Goal: Information Seeking & Learning: Learn about a topic

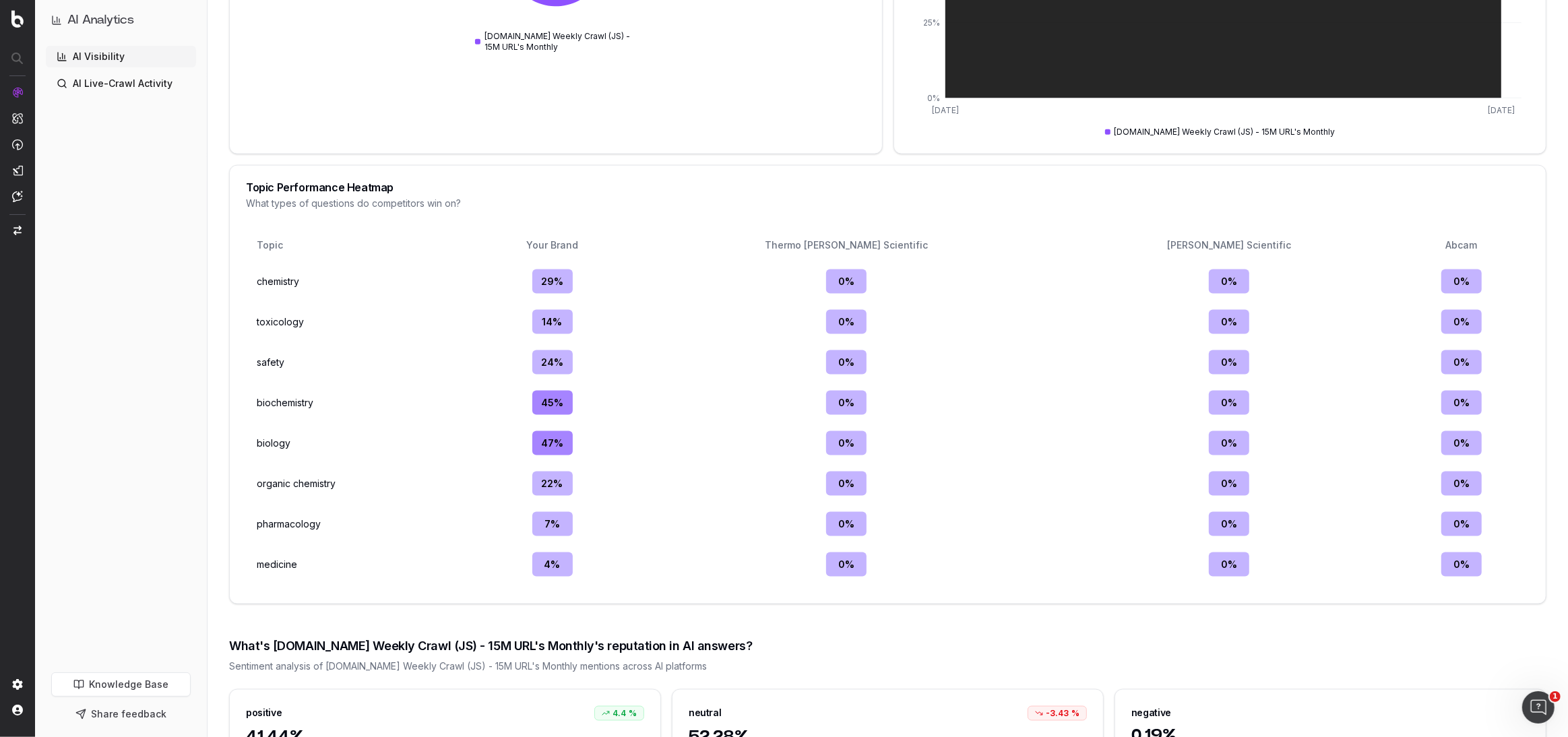
scroll to position [2051, 0]
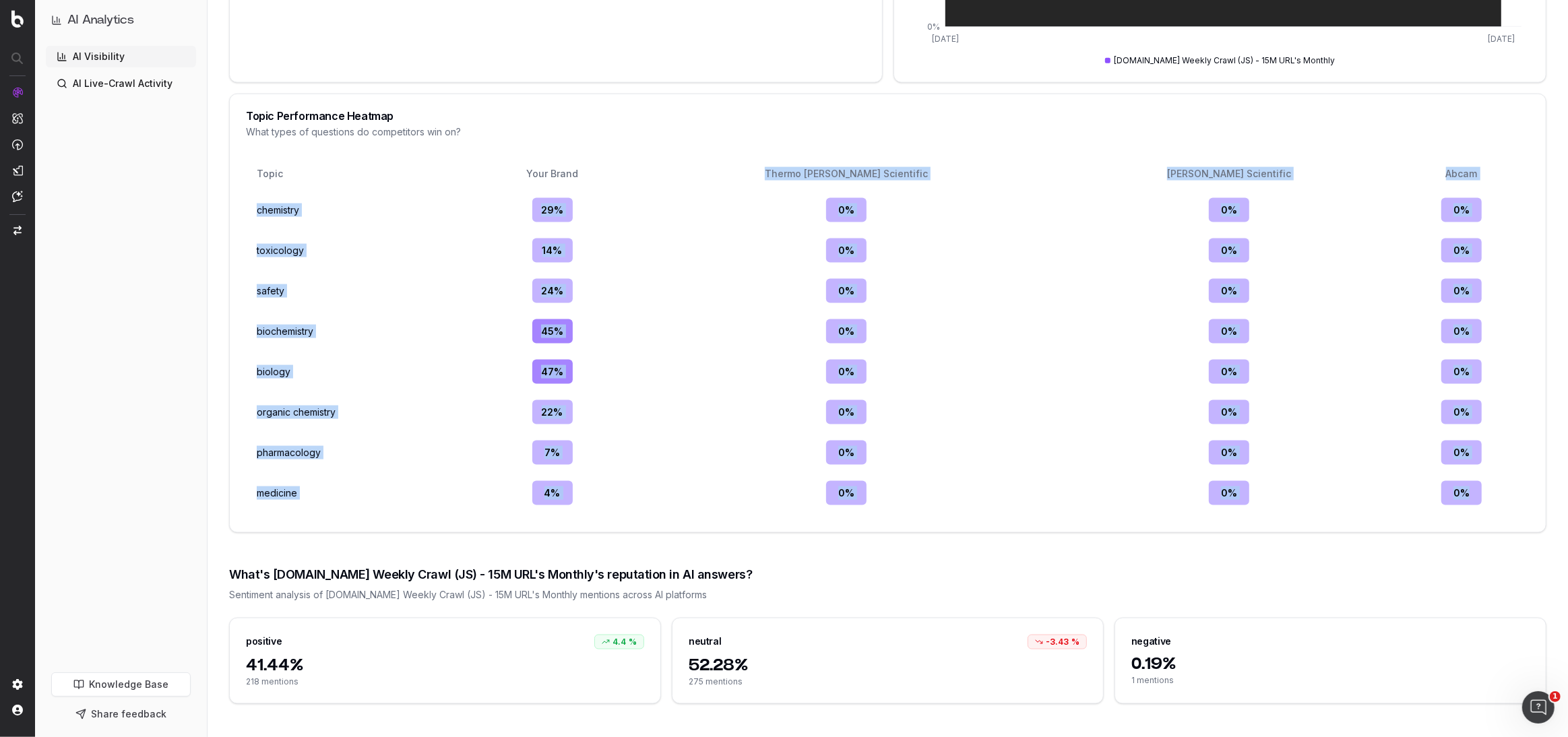
drag, startPoint x: 849, startPoint y: 173, endPoint x: 1480, endPoint y: 508, distance: 714.4
click at [1480, 508] on table "Topic Your Brand Thermo [PERSON_NAME] Scientific [PERSON_NAME] Scientific Abcam…" at bounding box center [888, 336] width 1284 height 361
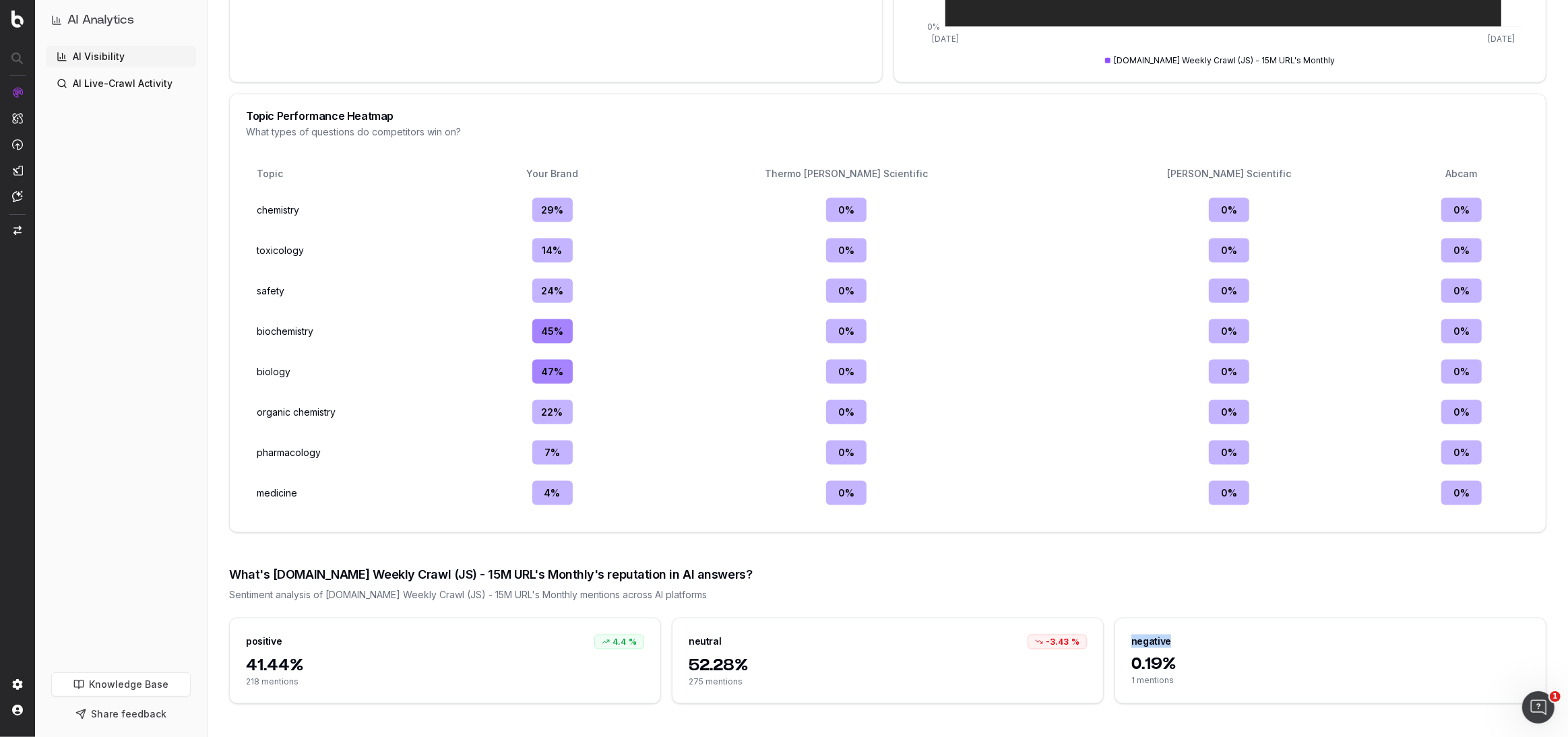
drag, startPoint x: 1133, startPoint y: 637, endPoint x: 1206, endPoint y: 642, distance: 73.2
click at [1206, 642] on div "negative" at bounding box center [1330, 636] width 430 height 35
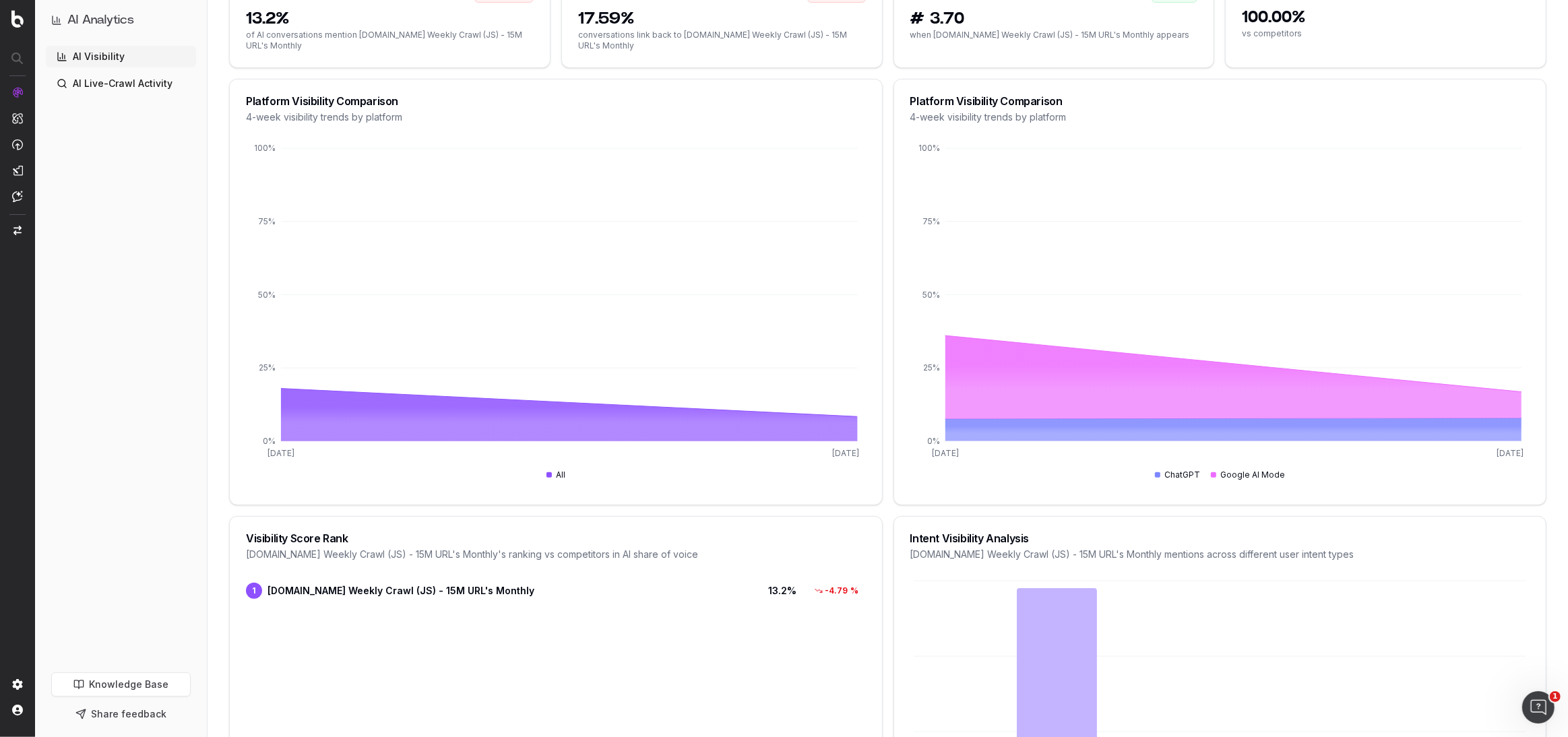
scroll to position [0, 0]
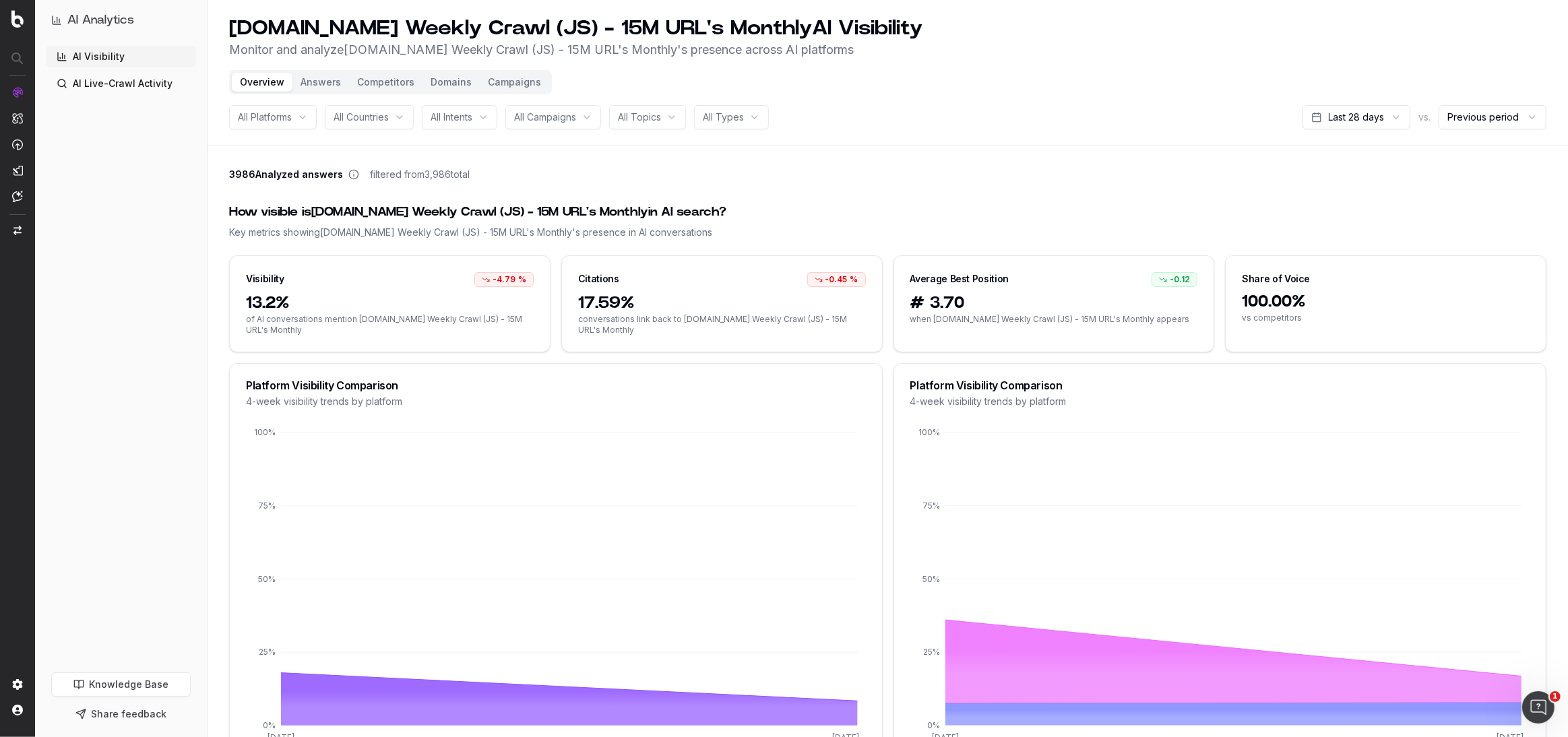
click at [318, 81] on button "Answers" at bounding box center [321, 82] width 56 height 19
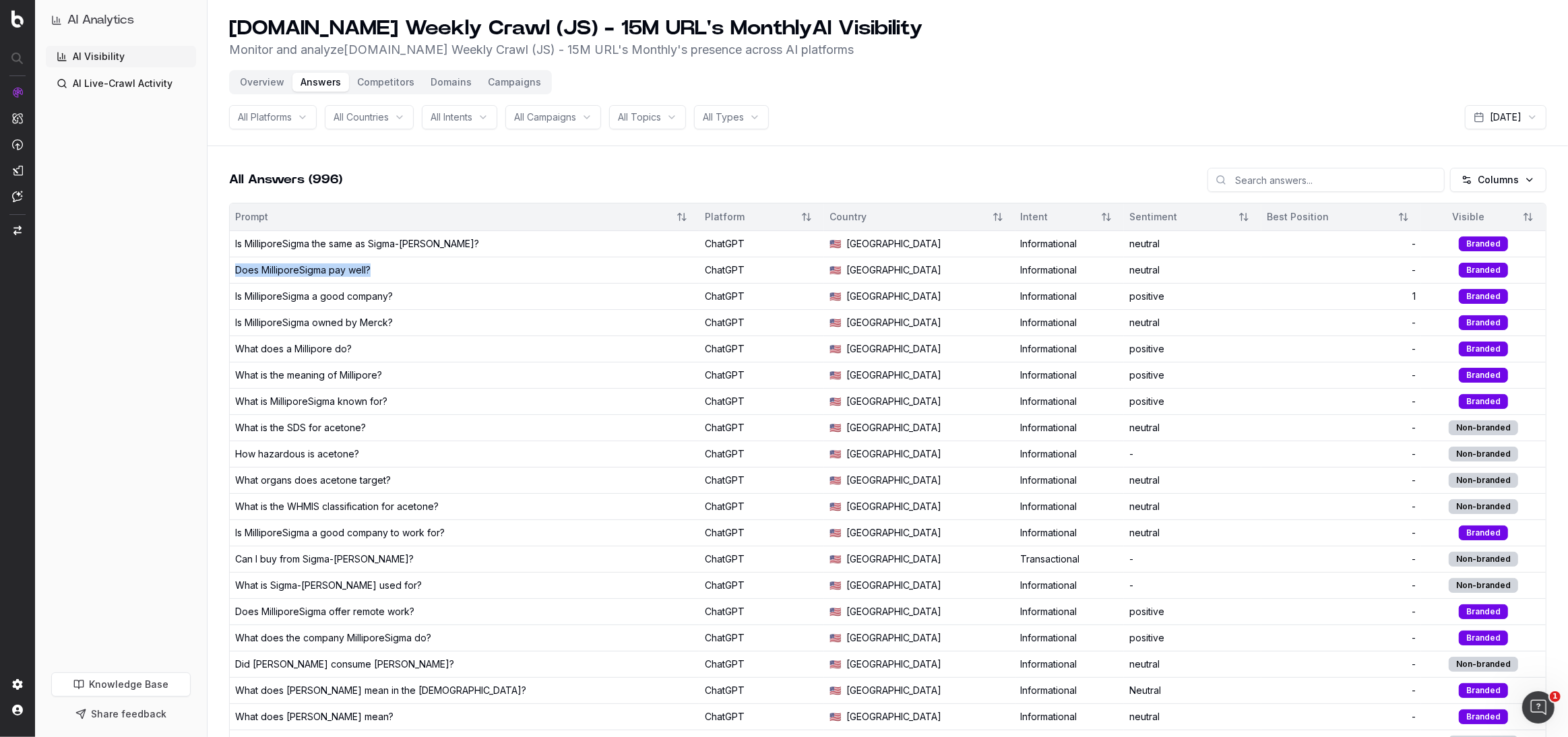
drag, startPoint x: 378, startPoint y: 270, endPoint x: 236, endPoint y: 270, distance: 142.0
click at [236, 270] on div "Does MilliporeSigma pay well?" at bounding box center [464, 270] width 458 height 14
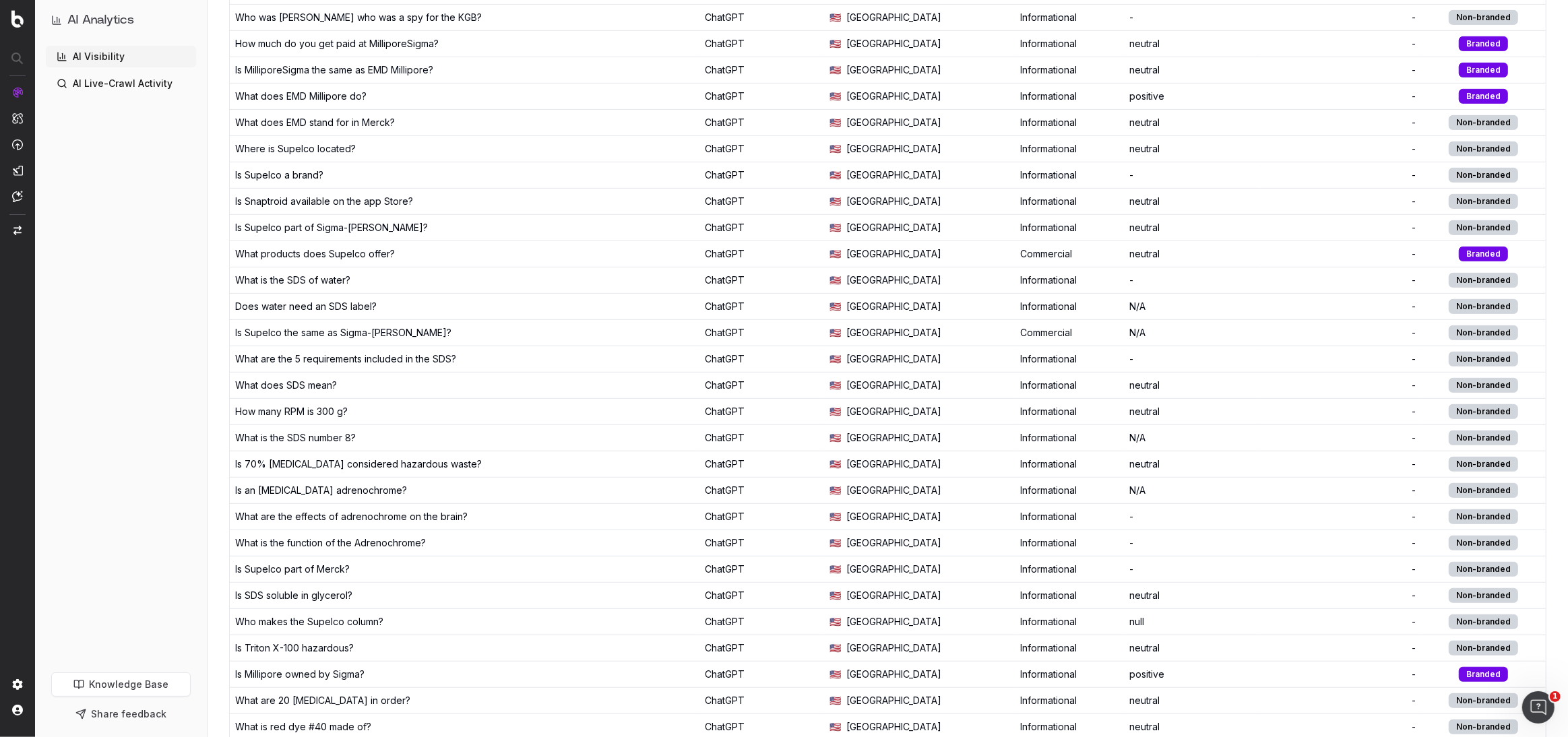
scroll to position [862, 0]
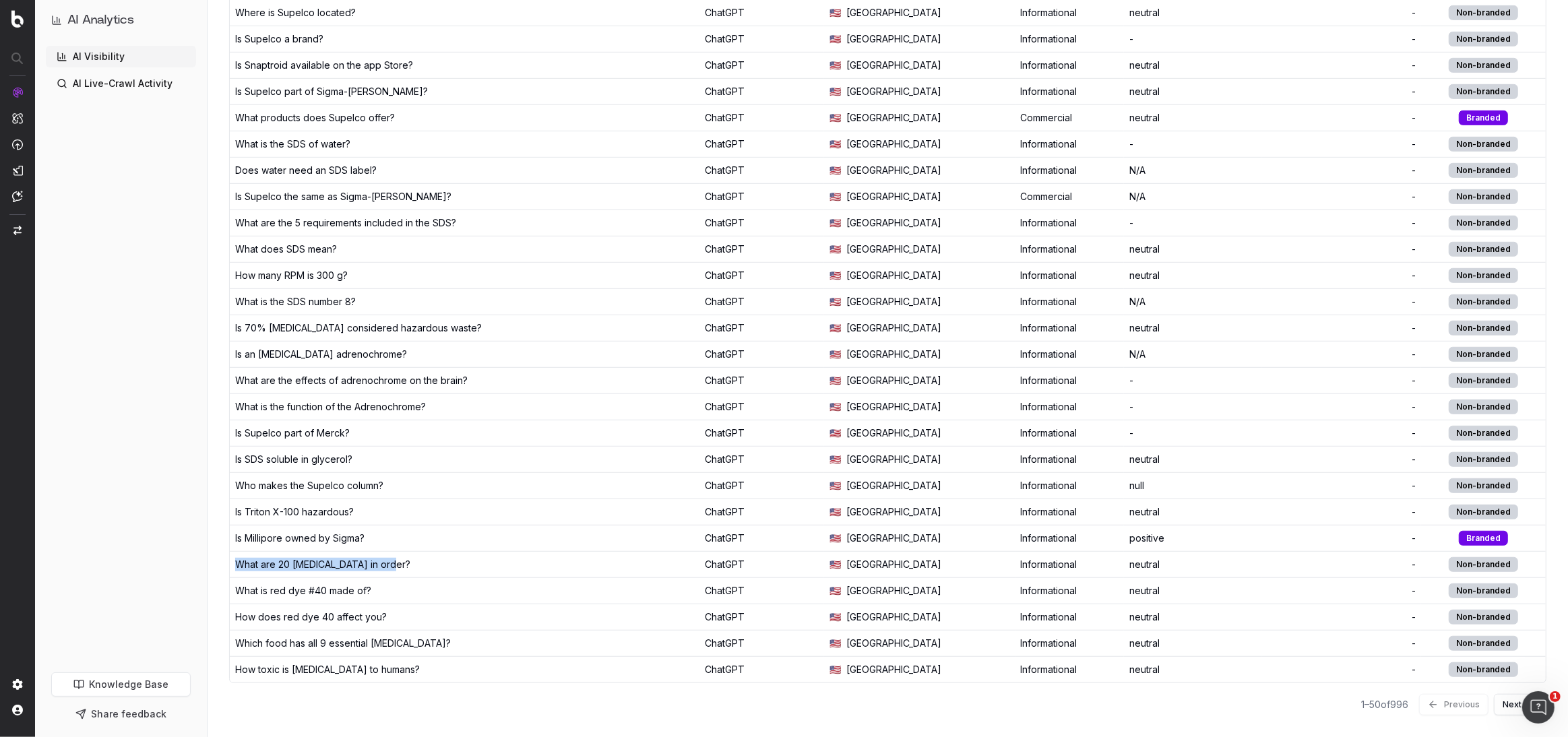
drag, startPoint x: 404, startPoint y: 556, endPoint x: 236, endPoint y: 549, distance: 168.1
click at [236, 558] on div "What are 20 [MEDICAL_DATA] in order?" at bounding box center [464, 564] width 458 height 14
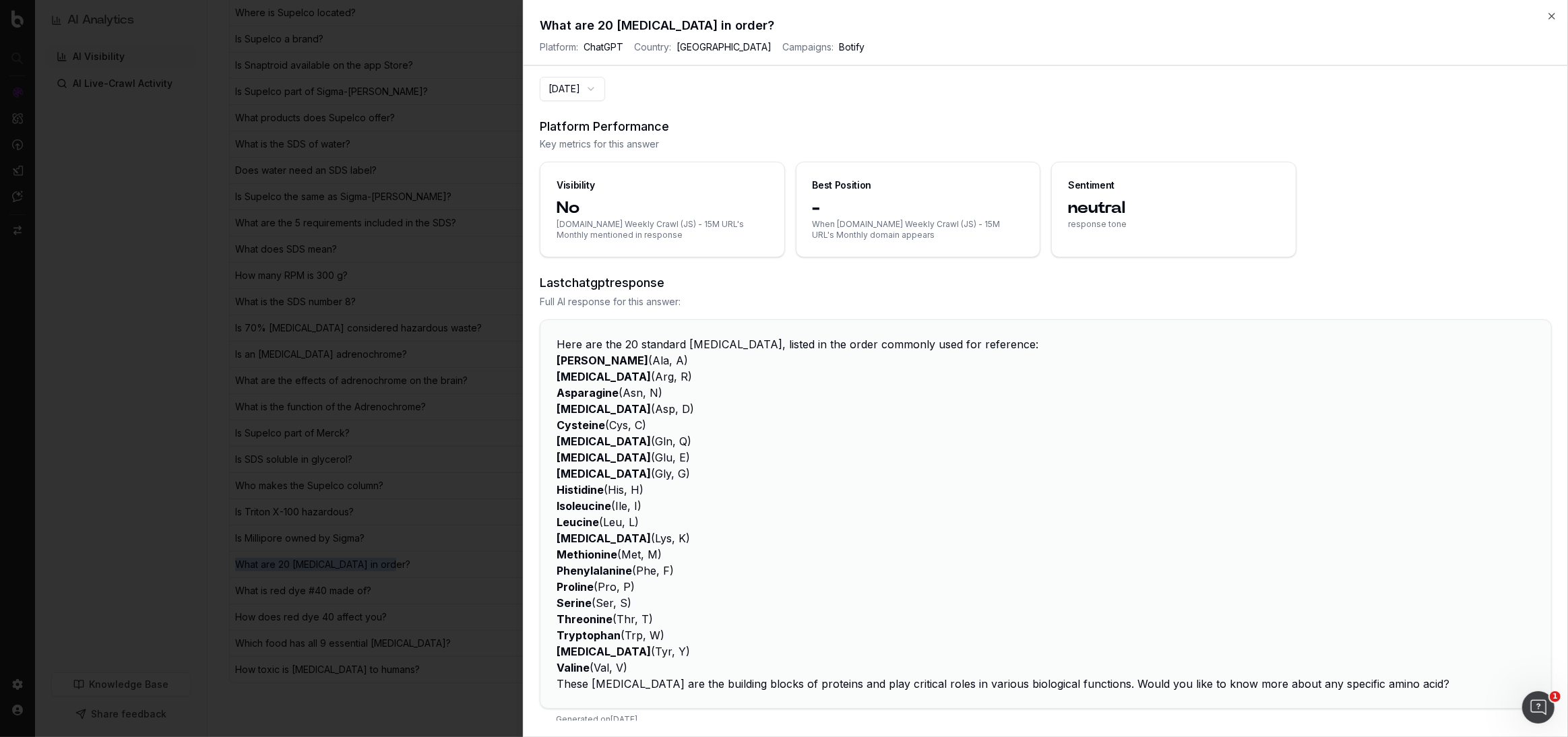
scroll to position [14, 0]
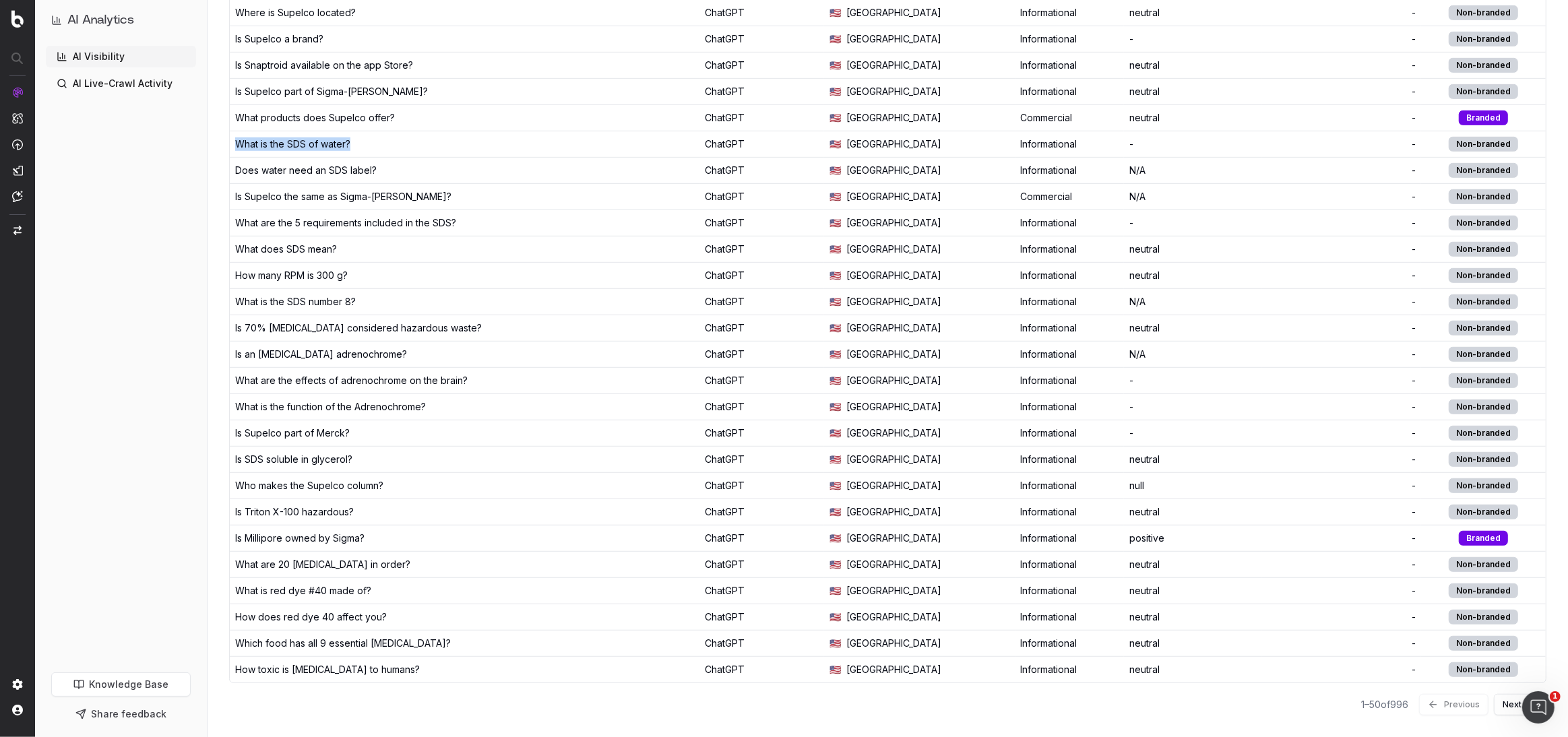
drag, startPoint x: 393, startPoint y: 141, endPoint x: 230, endPoint y: 136, distance: 163.1
click at [230, 136] on td "What is the SDS of water?" at bounding box center [464, 144] width 469 height 26
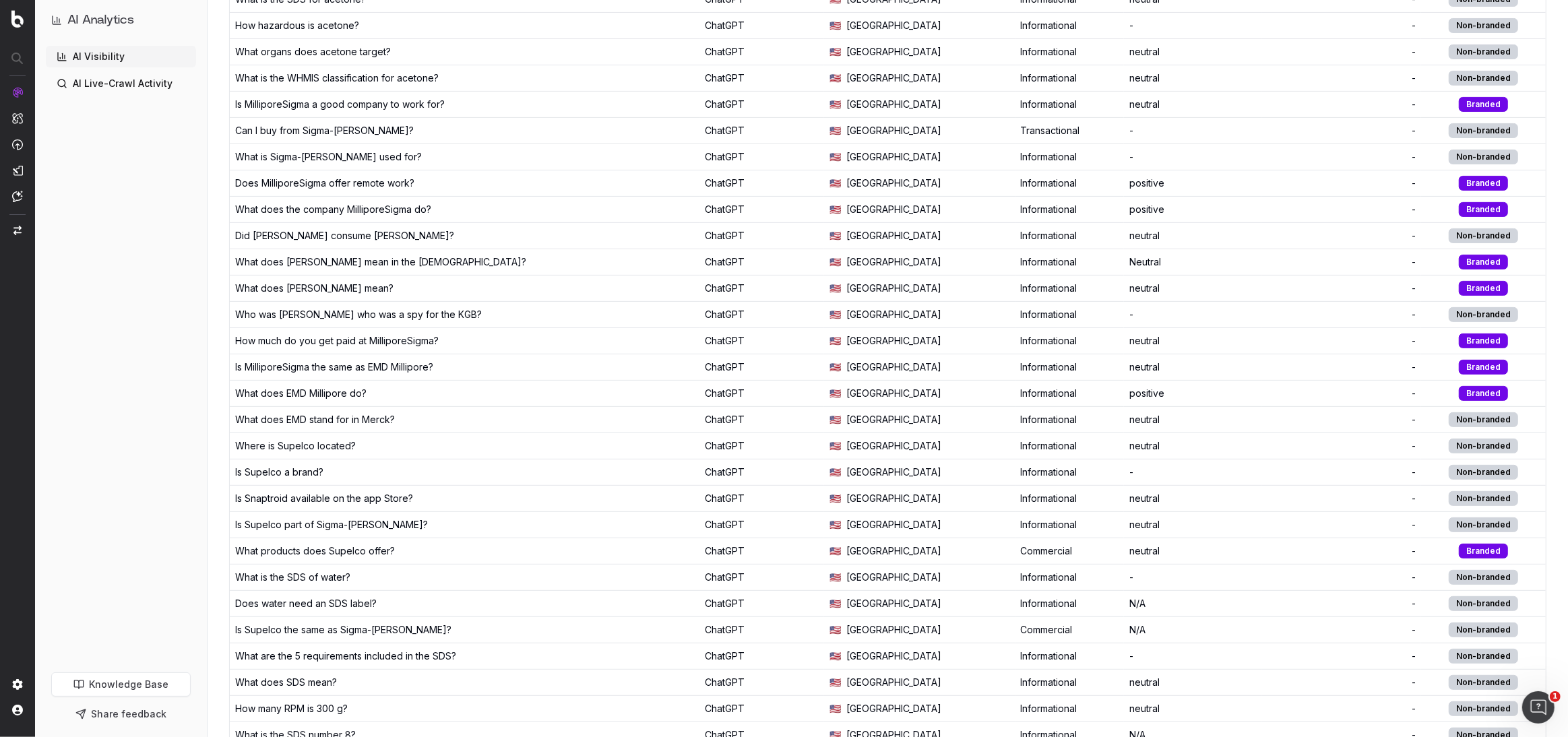
scroll to position [0, 0]
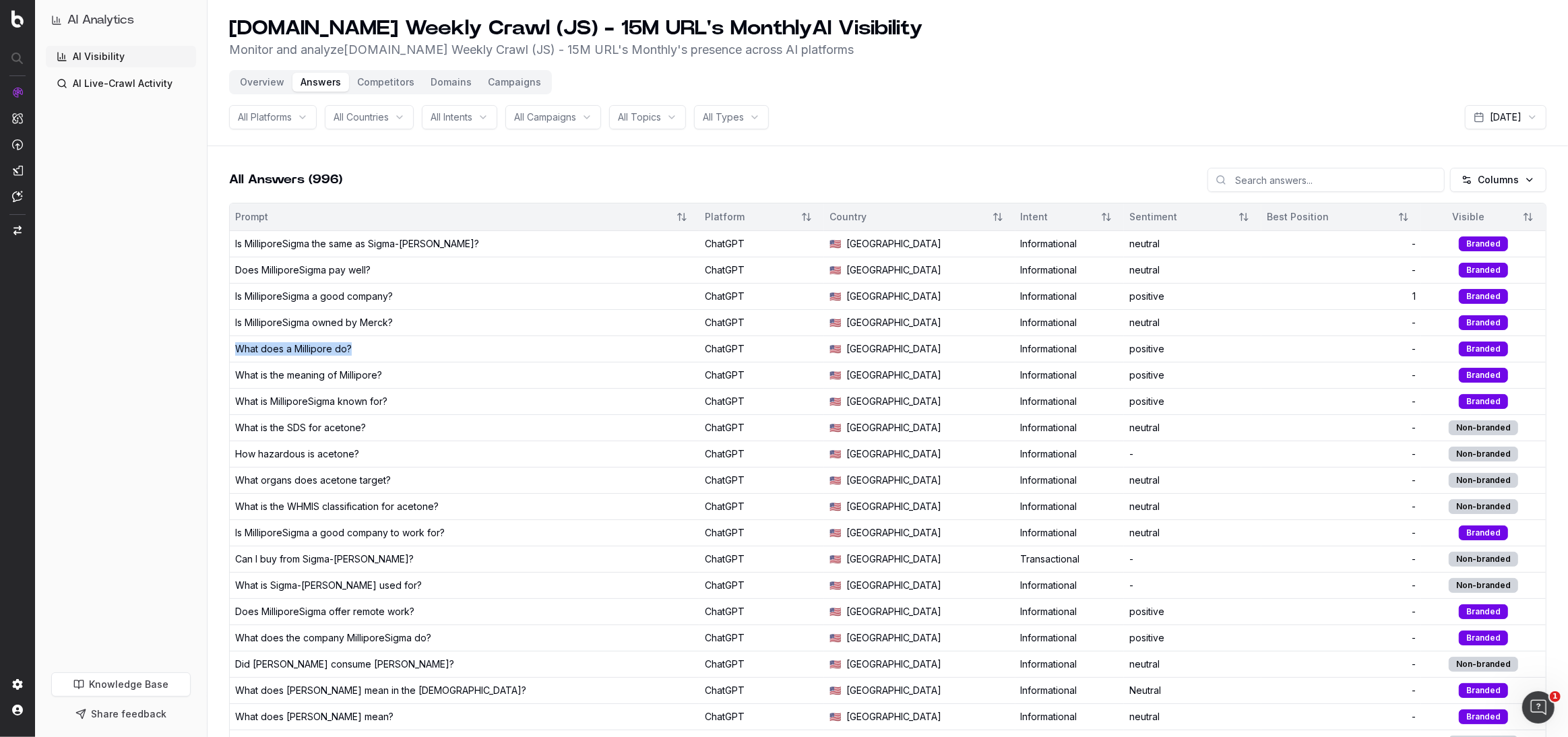
drag, startPoint x: 373, startPoint y: 345, endPoint x: 233, endPoint y: 339, distance: 140.1
click at [233, 339] on td "What does a Millipore do?" at bounding box center [464, 349] width 469 height 26
click at [84, 79] on link "AI Live-Crawl Activity" at bounding box center [121, 84] width 150 height 22
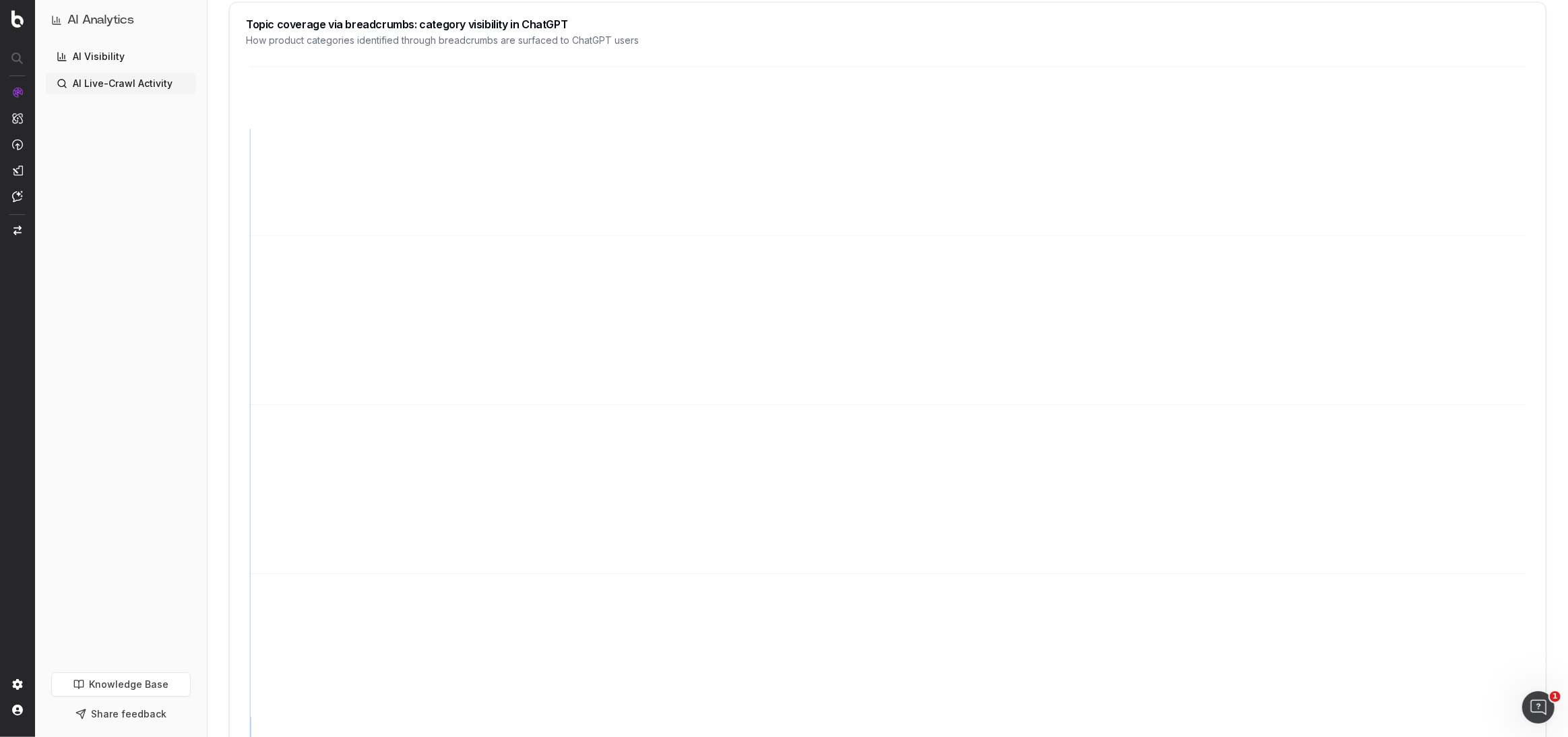
scroll to position [769, 0]
drag, startPoint x: 266, startPoint y: 17, endPoint x: 443, endPoint y: 16, distance: 177.0
click at [443, 16] on div "Topic coverage via breadcrumbs: category visibility in ChatGPT" at bounding box center [888, 19] width 1284 height 11
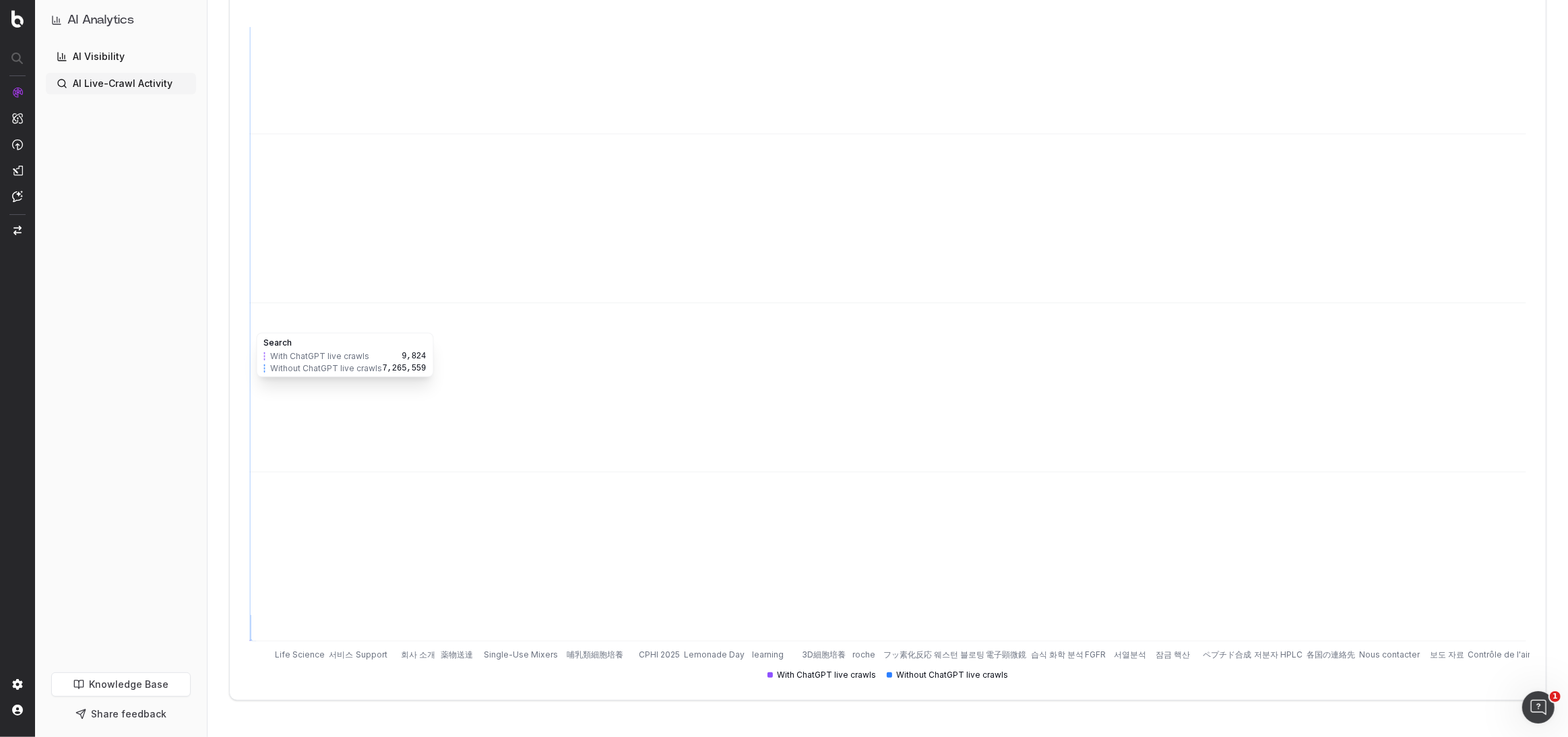
click at [617, 350] on icon "Life Science 서비스 Support 회사 소개 薬物送達 Single-Use Mixers 哺乳類細胞培養 CPHI 2025 Lemonad…" at bounding box center [888, 323] width 1284 height 722
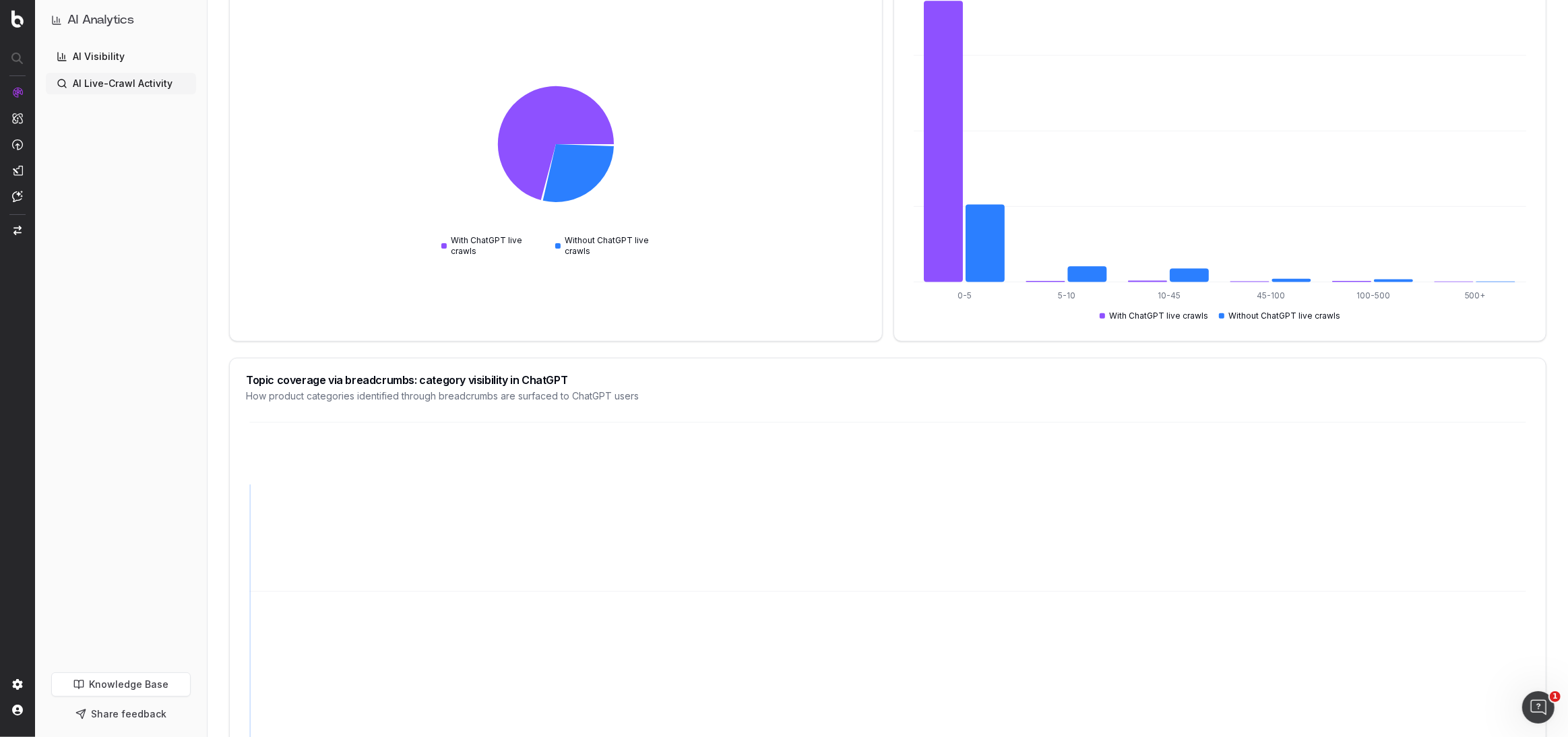
scroll to position [0, 0]
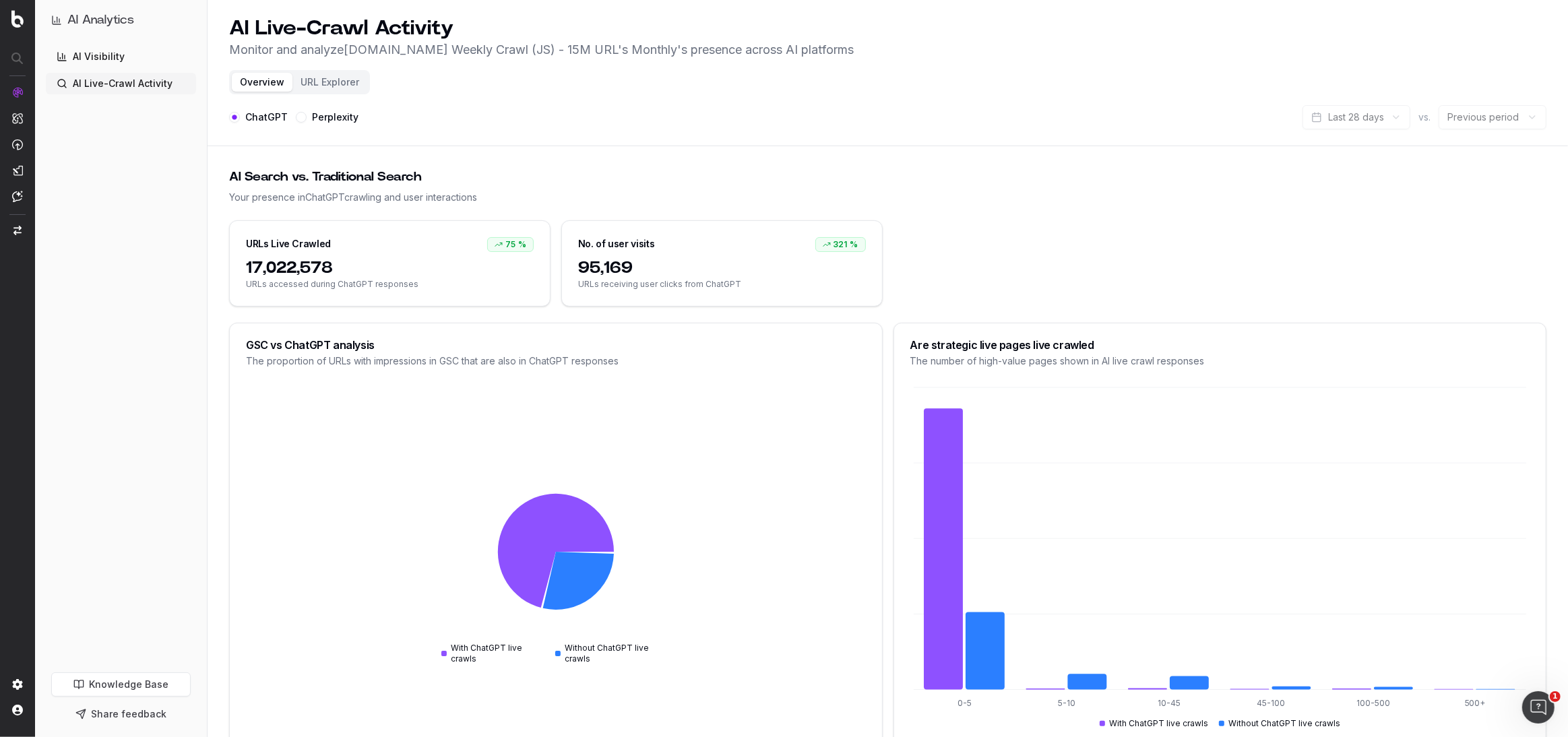
click at [90, 12] on h1 "AI Analytics" at bounding box center [100, 20] width 66 height 19
drag, startPoint x: 66, startPoint y: 48, endPoint x: 209, endPoint y: 46, distance: 143.0
click at [66, 48] on link "AI Visibility" at bounding box center [121, 56] width 150 height 22
